Goal: Find specific page/section: Find specific page/section

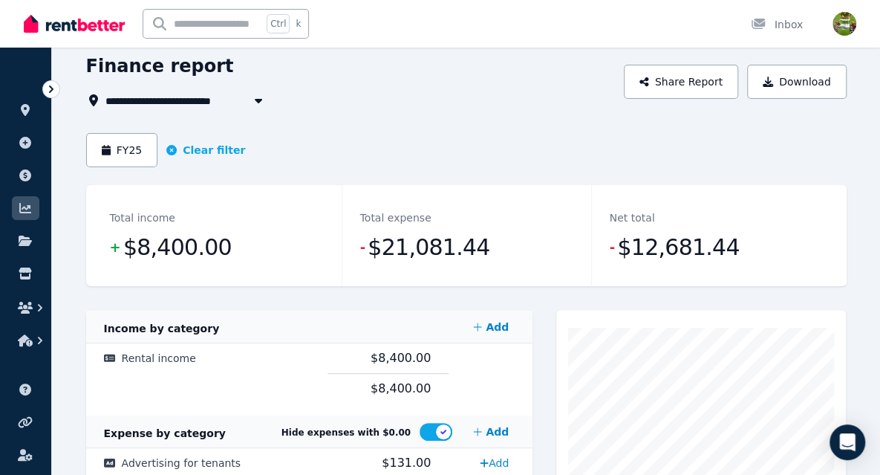
scroll to position [59, 0]
click at [45, 338] on icon "button" at bounding box center [40, 340] width 15 height 15
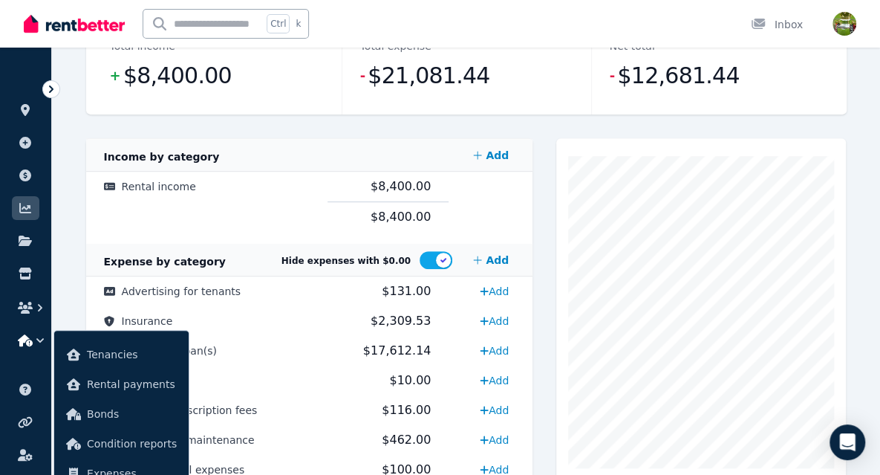
scroll to position [235, 0]
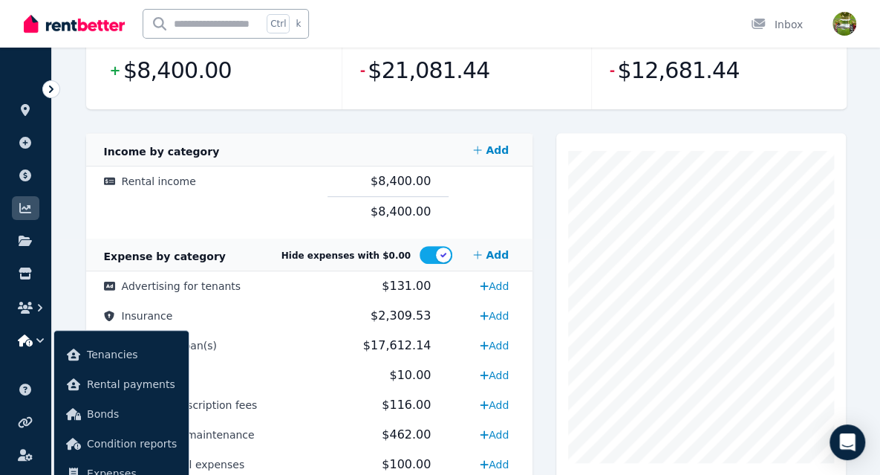
click at [74, 219] on div "**********" at bounding box center [466, 248] width 828 height 742
click at [22, 332] on button "button" at bounding box center [25, 340] width 27 height 27
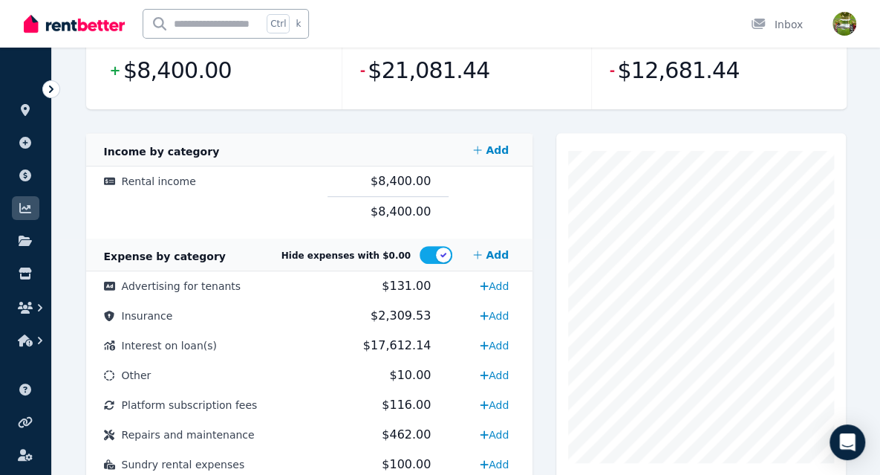
click at [24, 179] on icon at bounding box center [25, 175] width 12 height 12
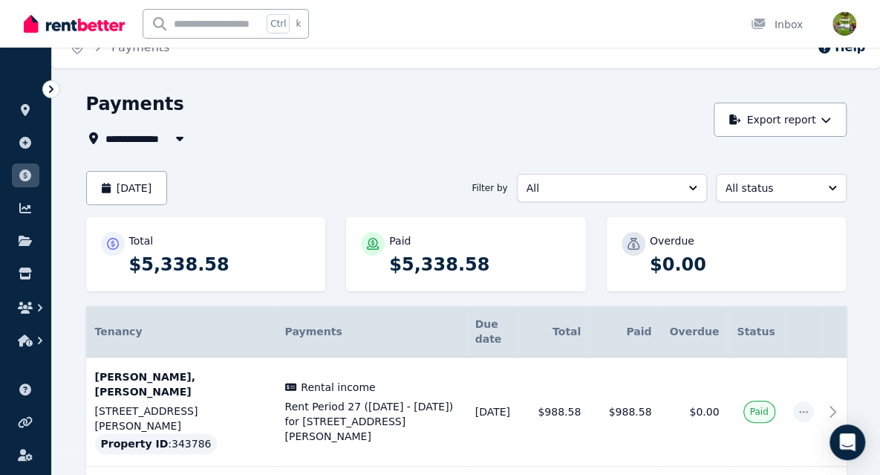
scroll to position [15, 0]
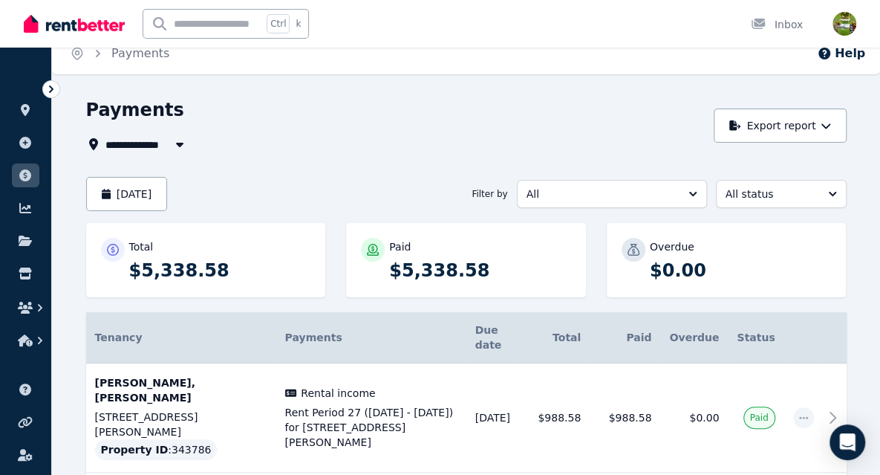
click at [44, 307] on icon "button" at bounding box center [40, 307] width 15 height 15
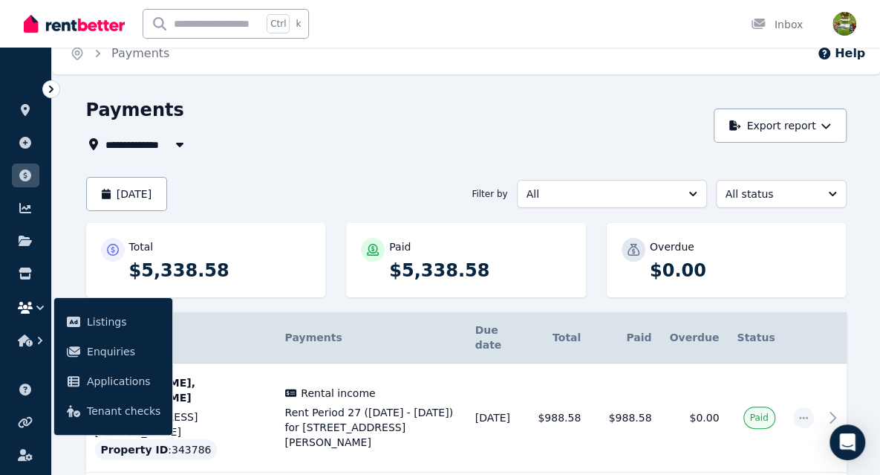
click at [44, 307] on icon "button" at bounding box center [40, 307] width 15 height 15
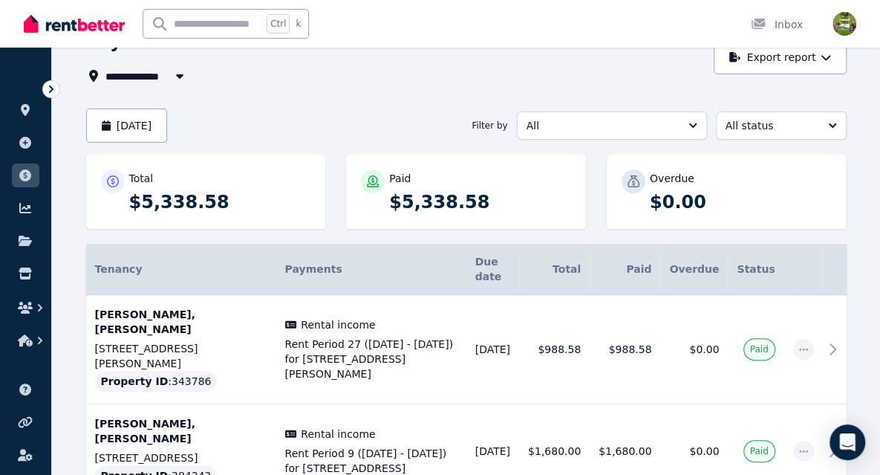
scroll to position [0, 0]
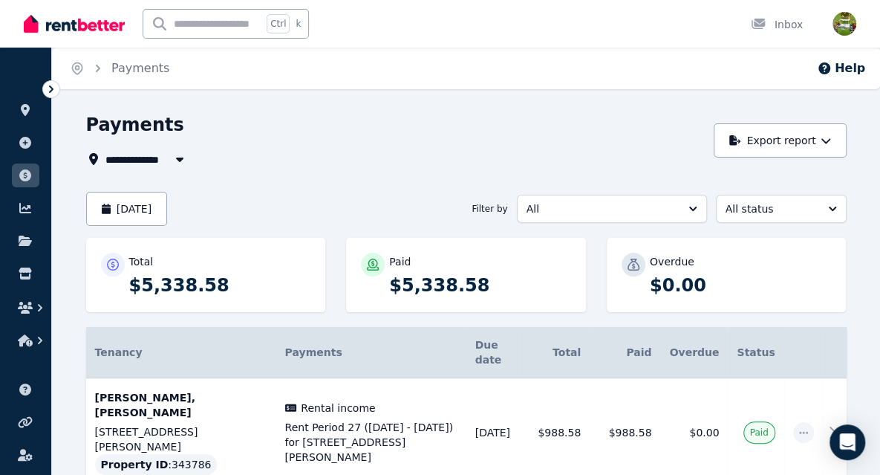
click at [76, 66] on icon "Breadcrumb" at bounding box center [78, 68] width 4 height 4
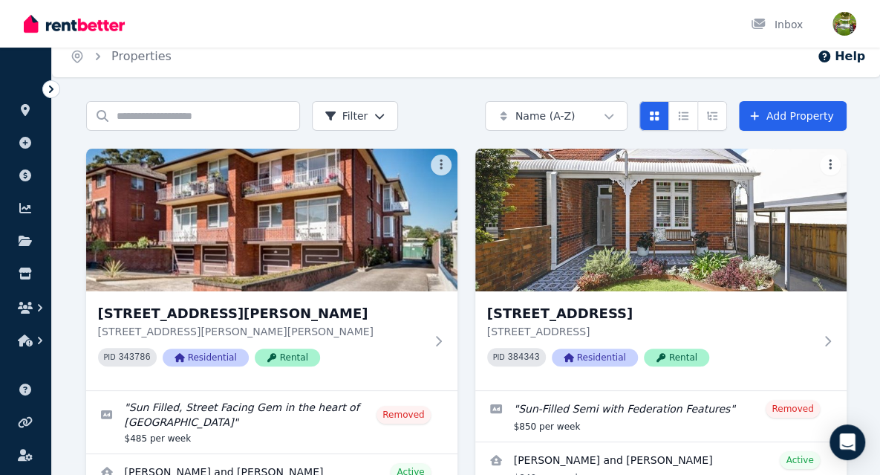
scroll to position [11, 0]
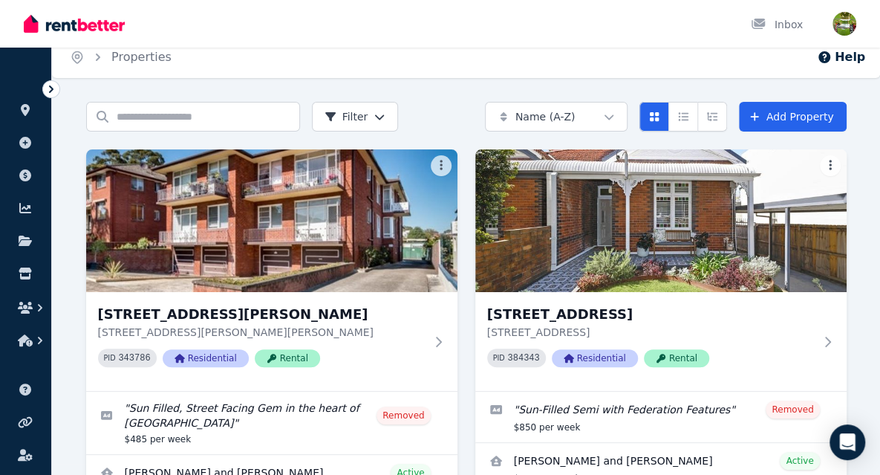
click at [22, 172] on icon at bounding box center [25, 175] width 12 height 12
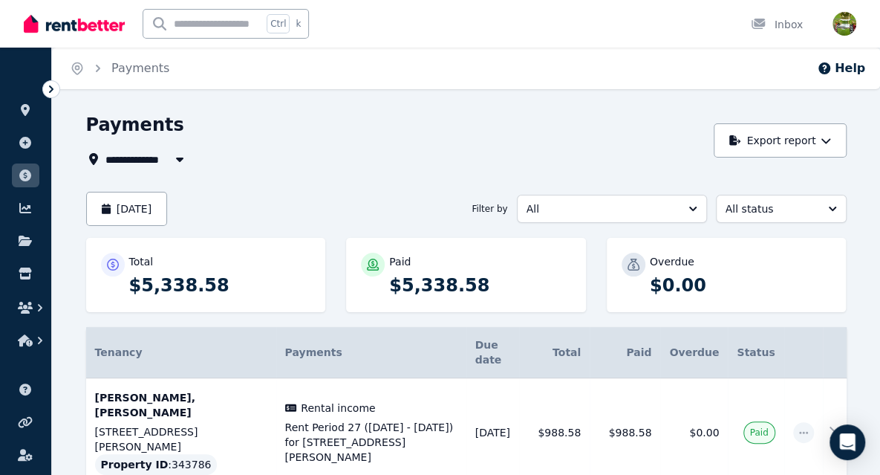
click at [23, 215] on link at bounding box center [25, 208] width 27 height 24
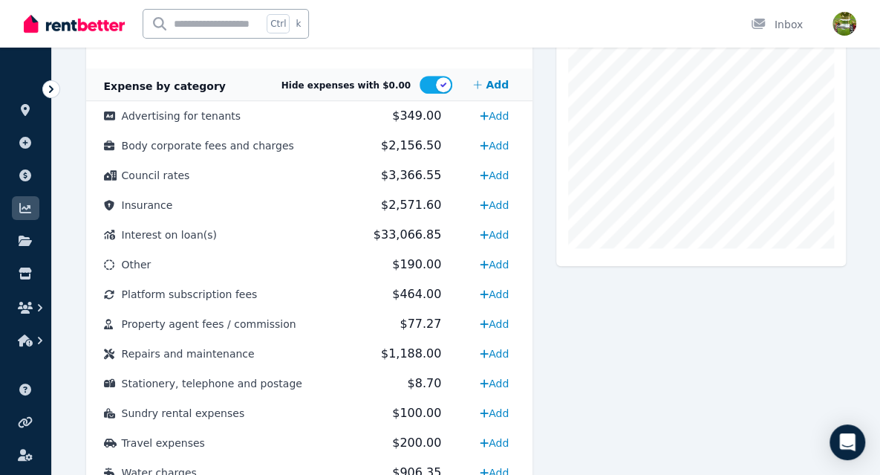
scroll to position [452, 0]
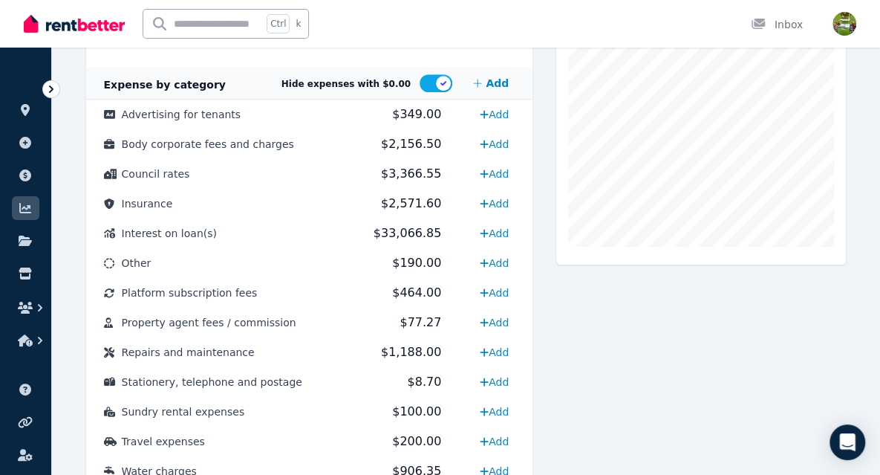
click at [224, 316] on span "Property agent fees / commission" at bounding box center [209, 322] width 175 height 12
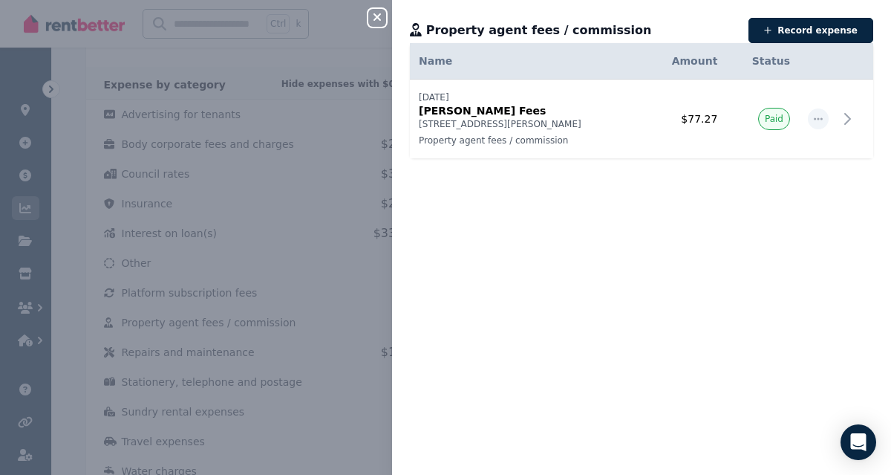
click at [376, 11] on button "Close panel" at bounding box center [377, 18] width 18 height 18
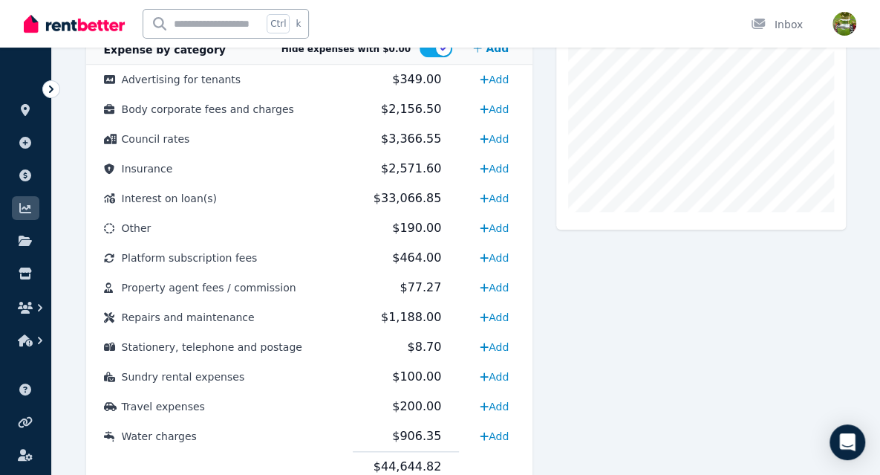
scroll to position [485, 0]
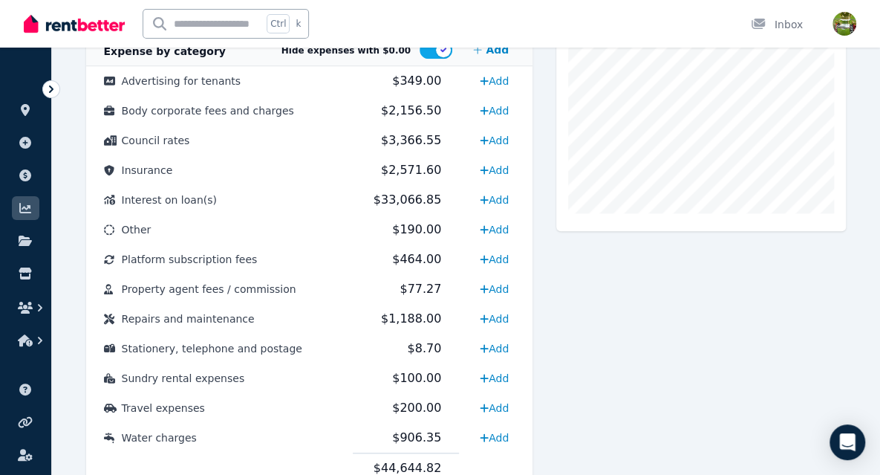
click at [23, 454] on icon at bounding box center [25, 455] width 14 height 12
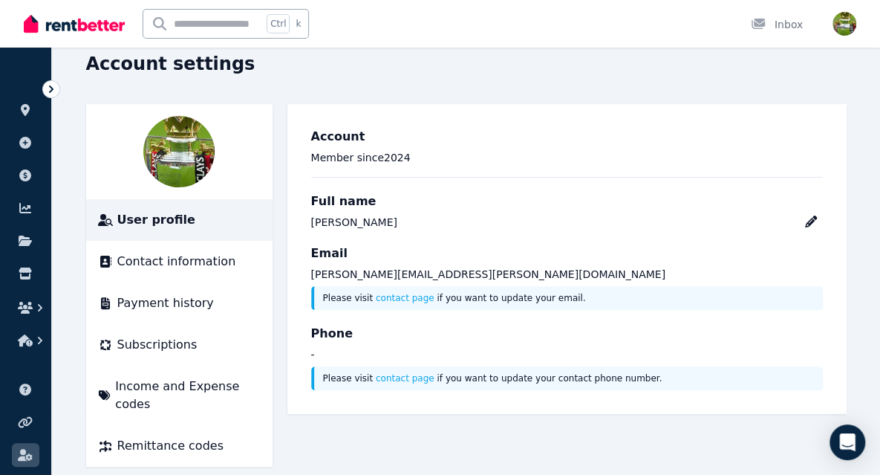
scroll to position [61, 0]
click at [134, 302] on span "Payment history" at bounding box center [165, 303] width 97 height 18
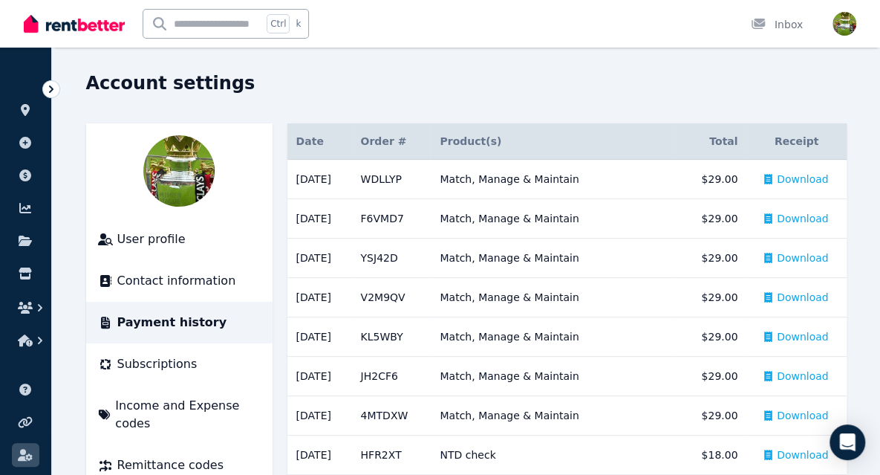
scroll to position [45, 0]
